Goal: Check status: Check status

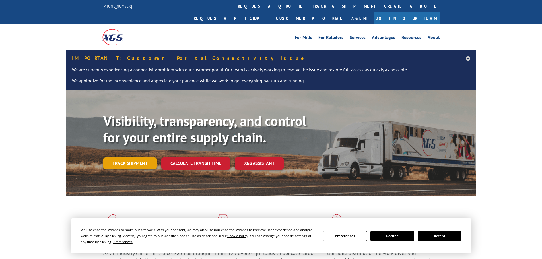
click at [143, 157] on link "Track shipment" at bounding box center [129, 163] width 53 height 12
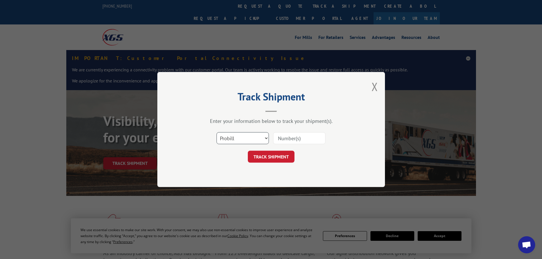
click at [253, 140] on select "Select category... Probill BOL PO" at bounding box center [243, 138] width 52 height 12
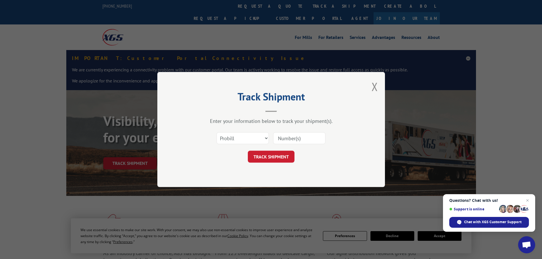
paste input "5060679"
type input "5060679"
click at [287, 157] on button "TRACK SHIPMENT" at bounding box center [271, 157] width 47 height 12
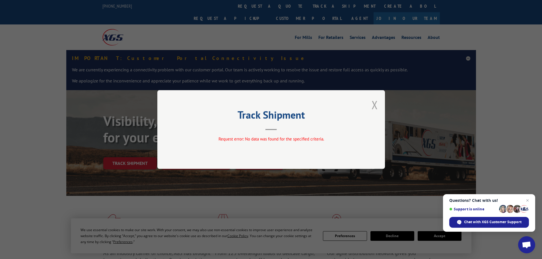
click at [372, 107] on button "Close modal" at bounding box center [375, 104] width 6 height 15
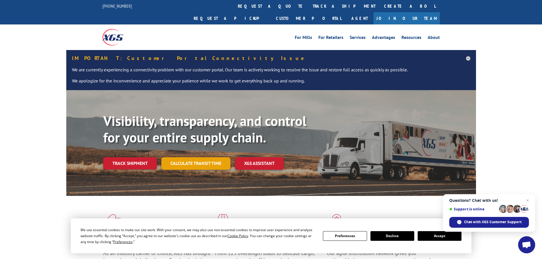
click at [199, 157] on link "Calculate transit time" at bounding box center [195, 163] width 69 height 12
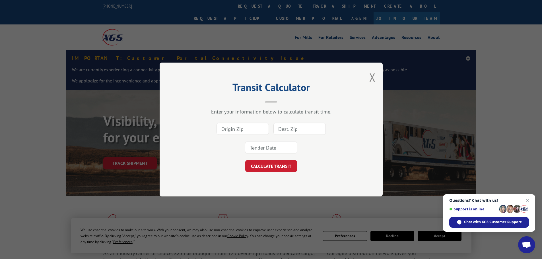
click at [143, 152] on div "Transit Calculator Enter your information below to calculate transit time. CALC…" at bounding box center [271, 129] width 542 height 259
click at [137, 150] on div "Transit Calculator Enter your information below to calculate transit time. CALC…" at bounding box center [271, 129] width 542 height 259
click at [373, 76] on button "Close modal" at bounding box center [372, 77] width 6 height 15
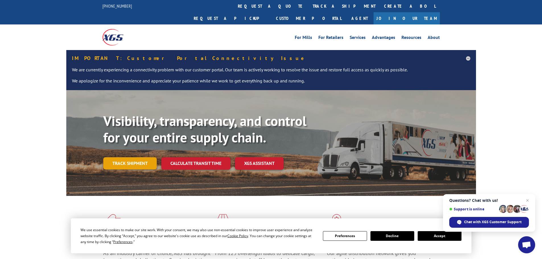
click at [132, 157] on link "Track shipment" at bounding box center [129, 163] width 53 height 12
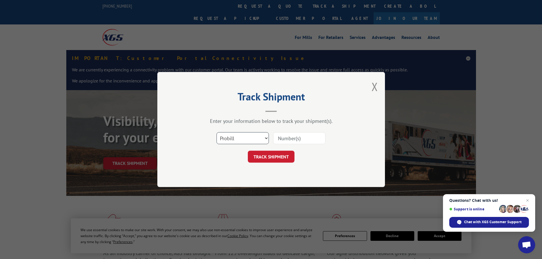
click at [255, 136] on select "Select category... Probill BOL PO" at bounding box center [243, 138] width 52 height 12
click at [217, 132] on select "Select category... Probill BOL PO" at bounding box center [243, 138] width 52 height 12
paste input "17518210"
type input "17518210"
click at [292, 159] on button "TRACK SHIPMENT" at bounding box center [271, 157] width 47 height 12
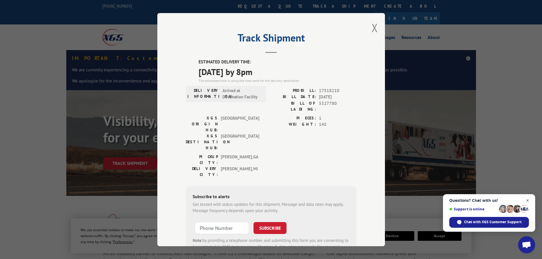
click at [528, 200] on span "Close chat" at bounding box center [527, 200] width 7 height 7
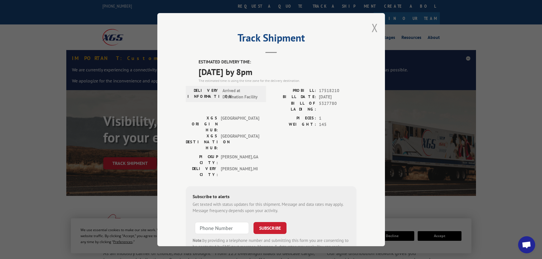
click at [372, 28] on button "Close modal" at bounding box center [375, 27] width 6 height 15
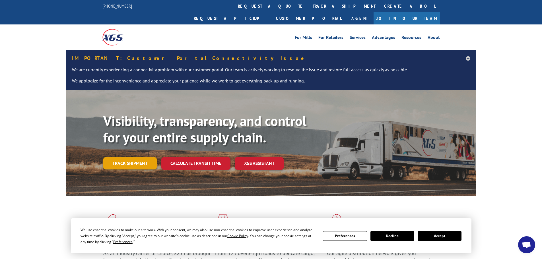
click at [148, 157] on link "Track shipment" at bounding box center [129, 163] width 53 height 12
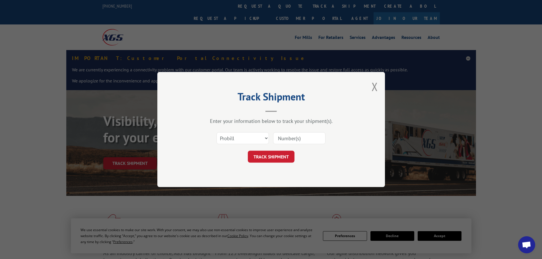
paste input "5060679"
type input "5060679"
click at [278, 155] on button "TRACK SHIPMENT" at bounding box center [271, 157] width 47 height 12
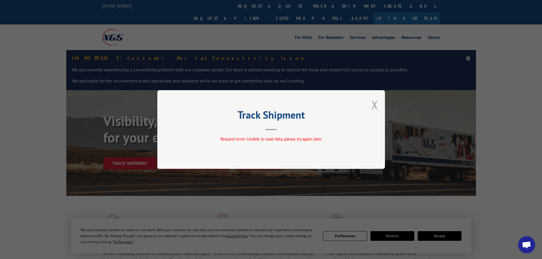
click at [372, 108] on button "Close modal" at bounding box center [375, 104] width 6 height 15
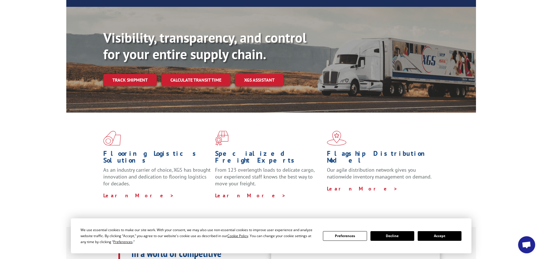
scroll to position [114, 0]
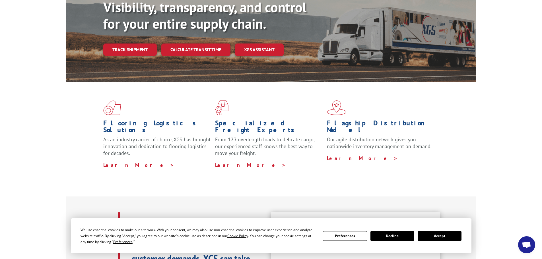
click at [407, 235] on button "Decline" at bounding box center [392, 236] width 44 height 10
